Goal: Information Seeking & Learning: Learn about a topic

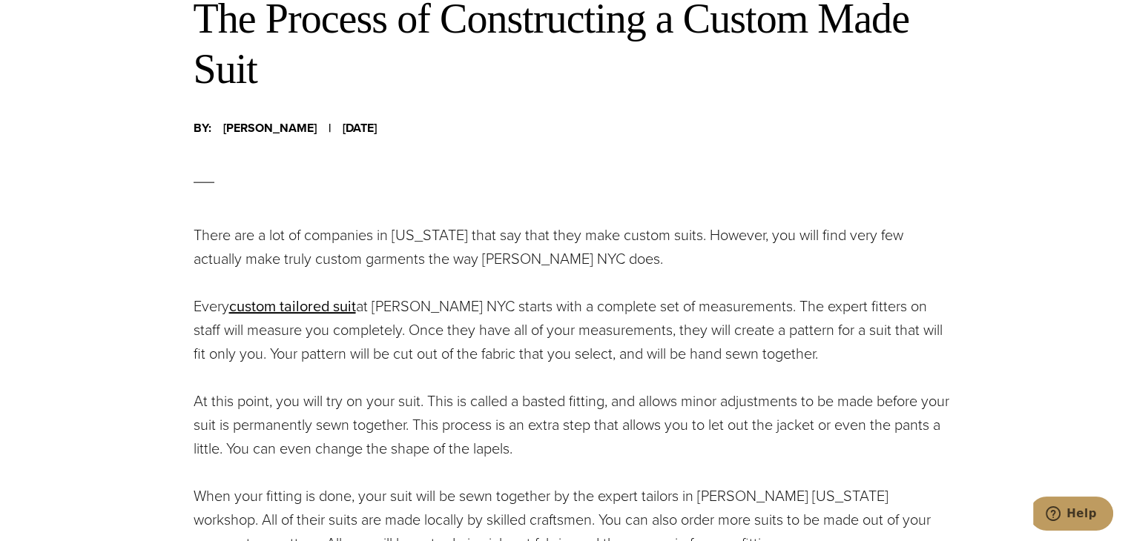
scroll to position [1038, 0]
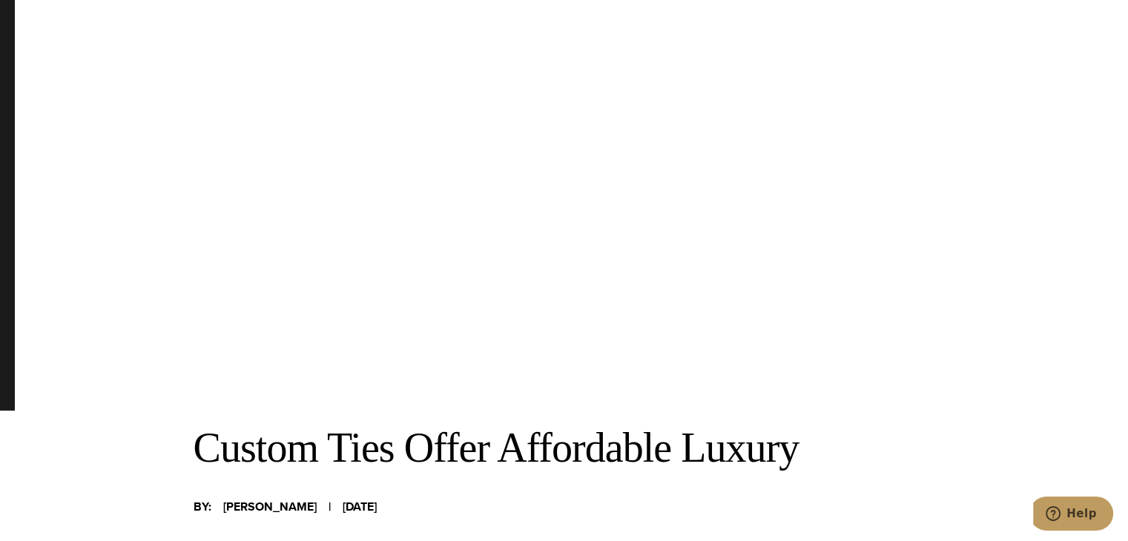
scroll to position [223, 0]
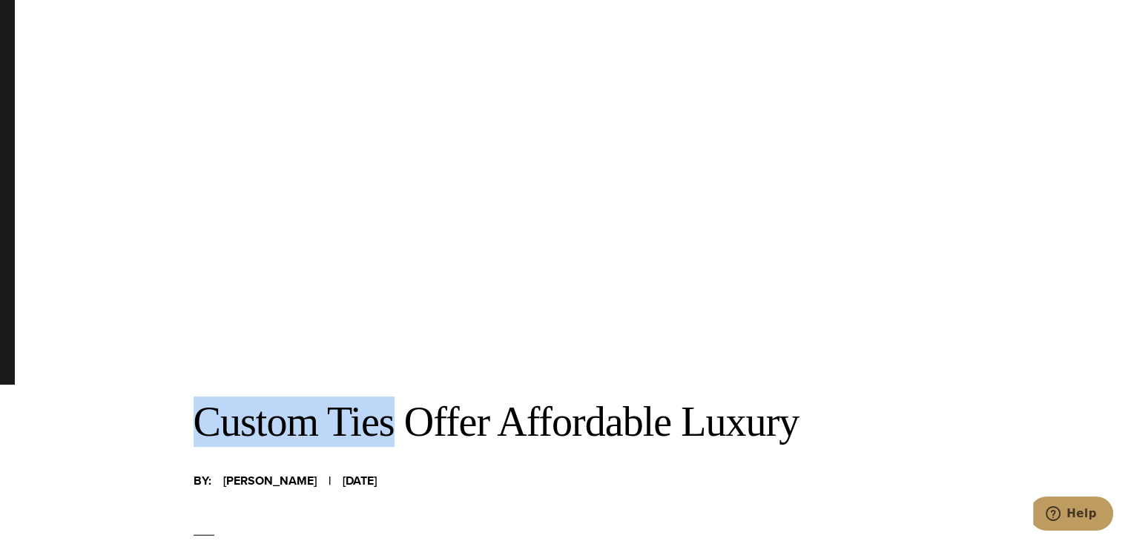
drag, startPoint x: 202, startPoint y: 426, endPoint x: 386, endPoint y: 431, distance: 183.3
click at [389, 431] on h2 "Custom Ties Offer Affordable Luxury" at bounding box center [572, 422] width 757 height 50
copy h2 "Custom Ties"
